Goal: Check status: Check status

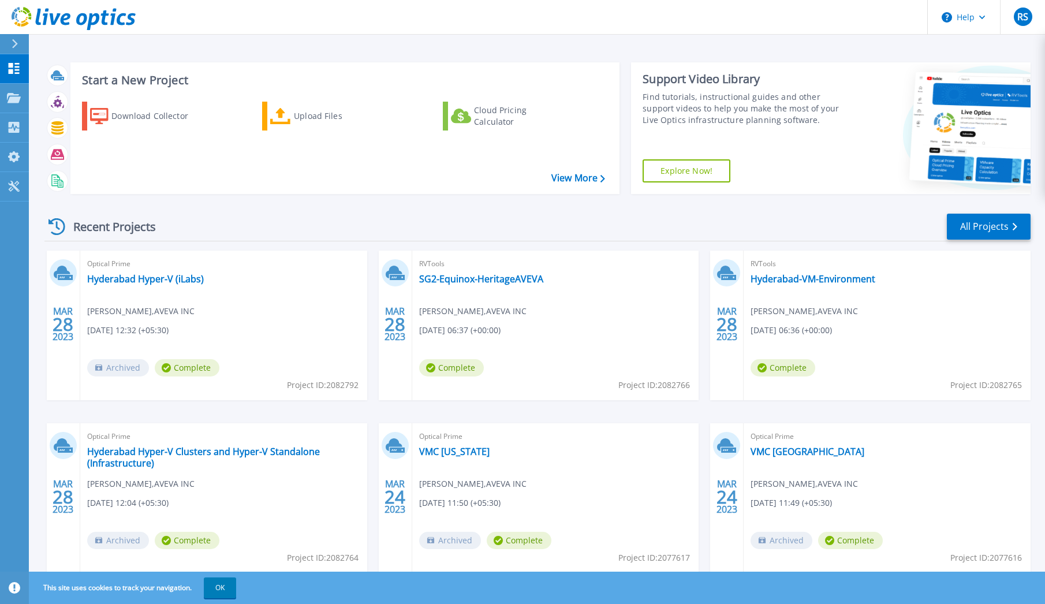
scroll to position [36, 0]
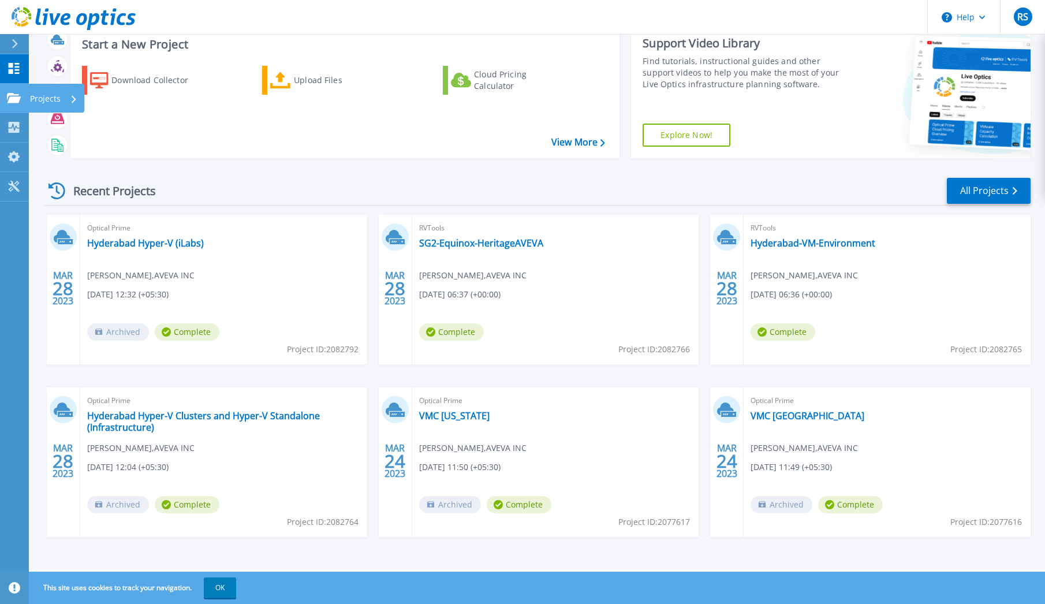
click at [12, 96] on icon at bounding box center [14, 98] width 14 height 10
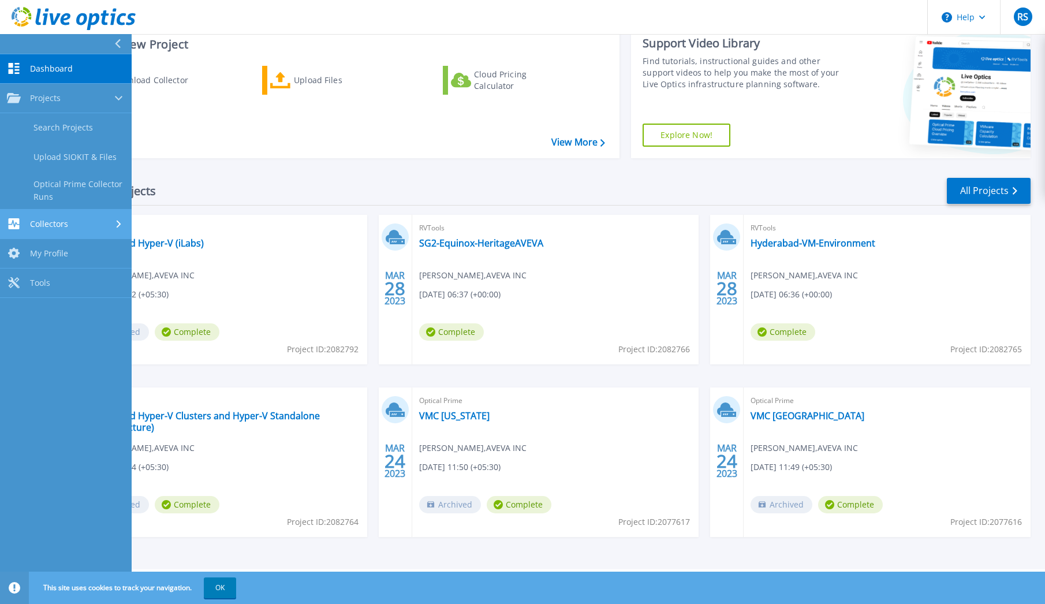
click at [70, 227] on div "Collectors" at bounding box center [66, 223] width 118 height 11
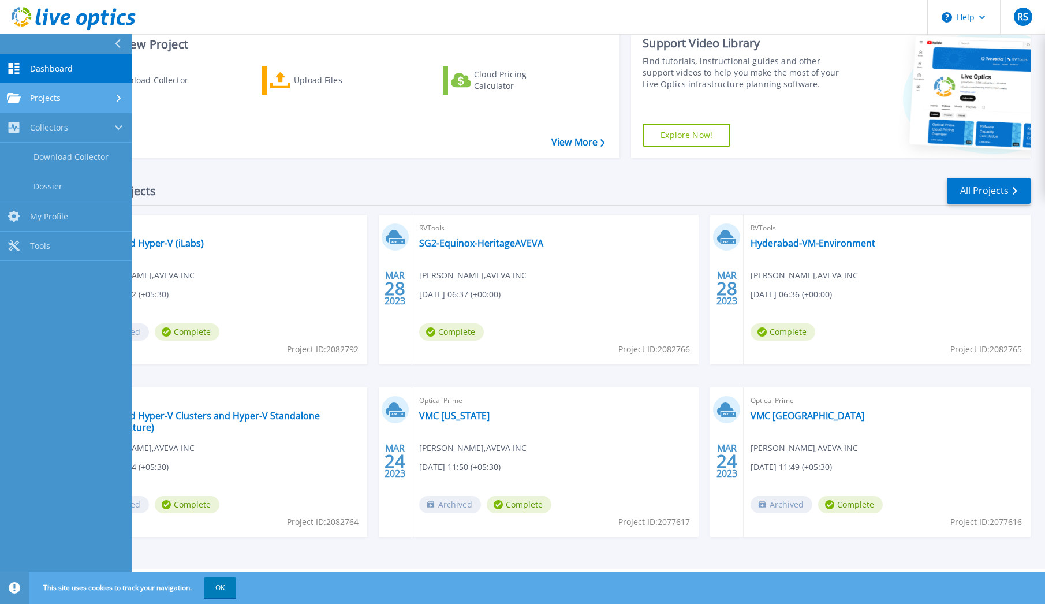
click at [70, 104] on link "Projects Projects" at bounding box center [66, 98] width 132 height 29
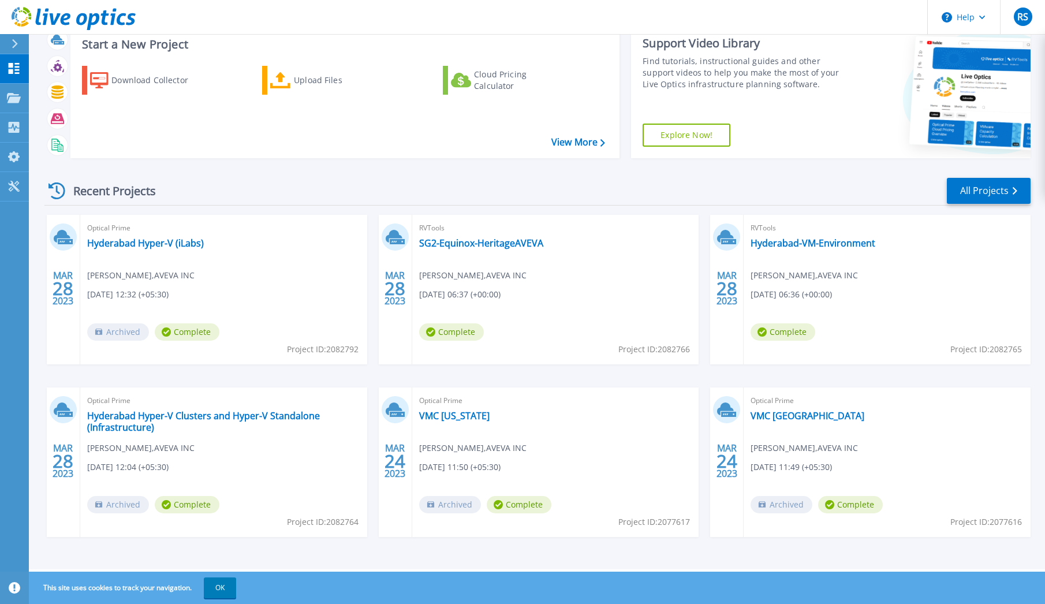
click at [217, 129] on div "Download Collector Upload Files Cloud Pricing Calculator" at bounding box center [343, 105] width 541 height 96
click at [784, 415] on link "VMC [GEOGRAPHIC_DATA]" at bounding box center [808, 416] width 114 height 12
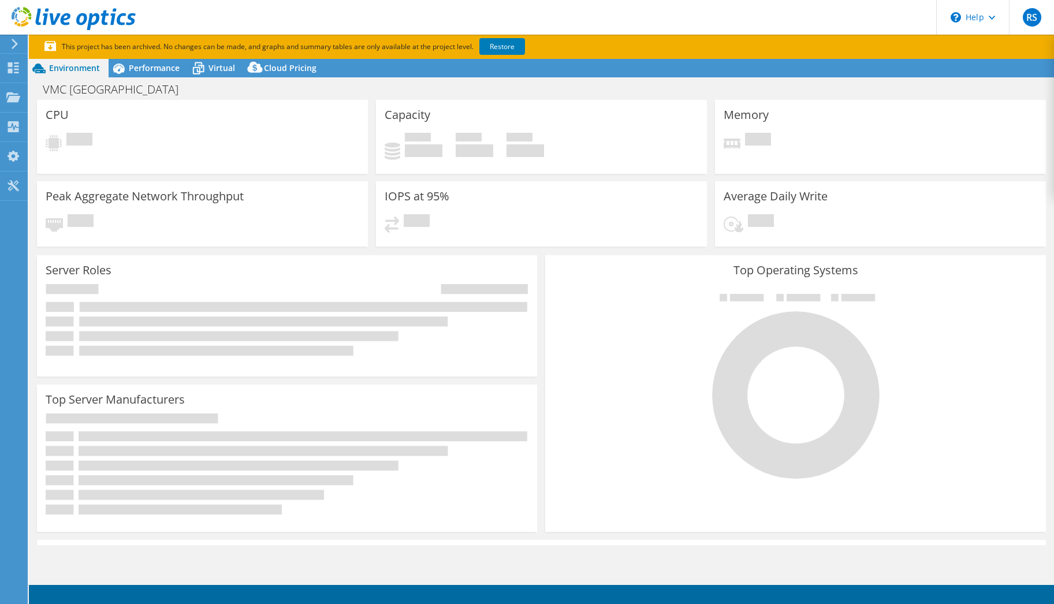
select select "Singapore"
select select "USD"
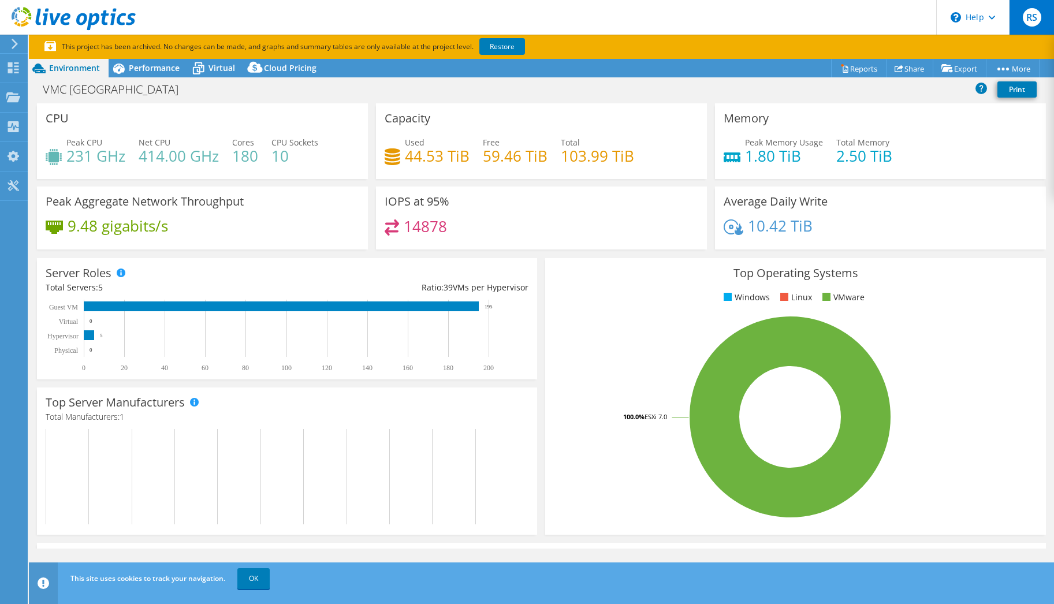
click at [1032, 31] on div "RS" at bounding box center [1031, 17] width 45 height 35
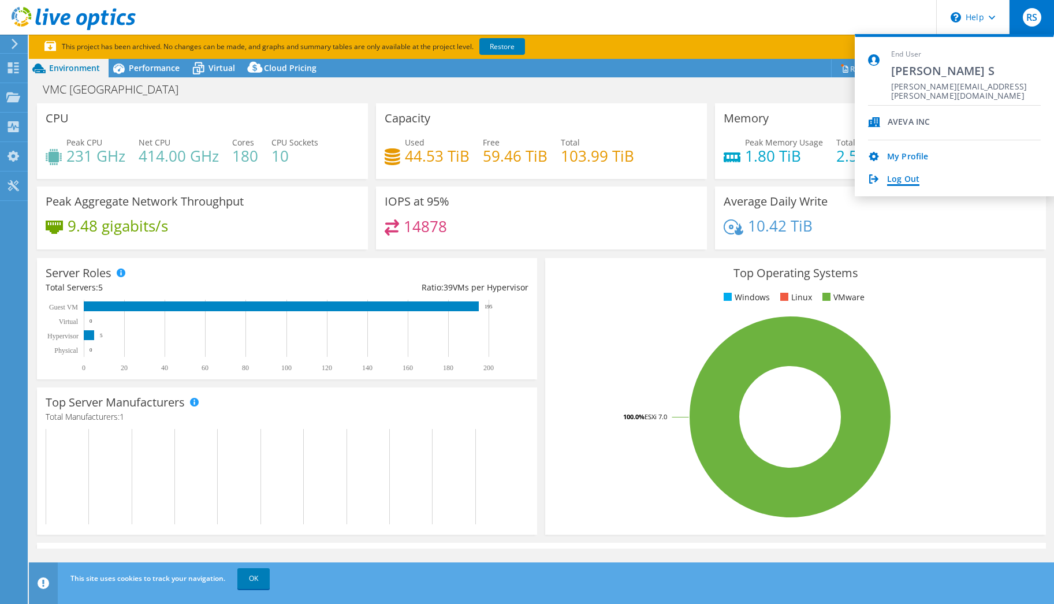
click at [896, 181] on link "Log Out" at bounding box center [903, 179] width 32 height 11
